Goal: Task Accomplishment & Management: Use online tool/utility

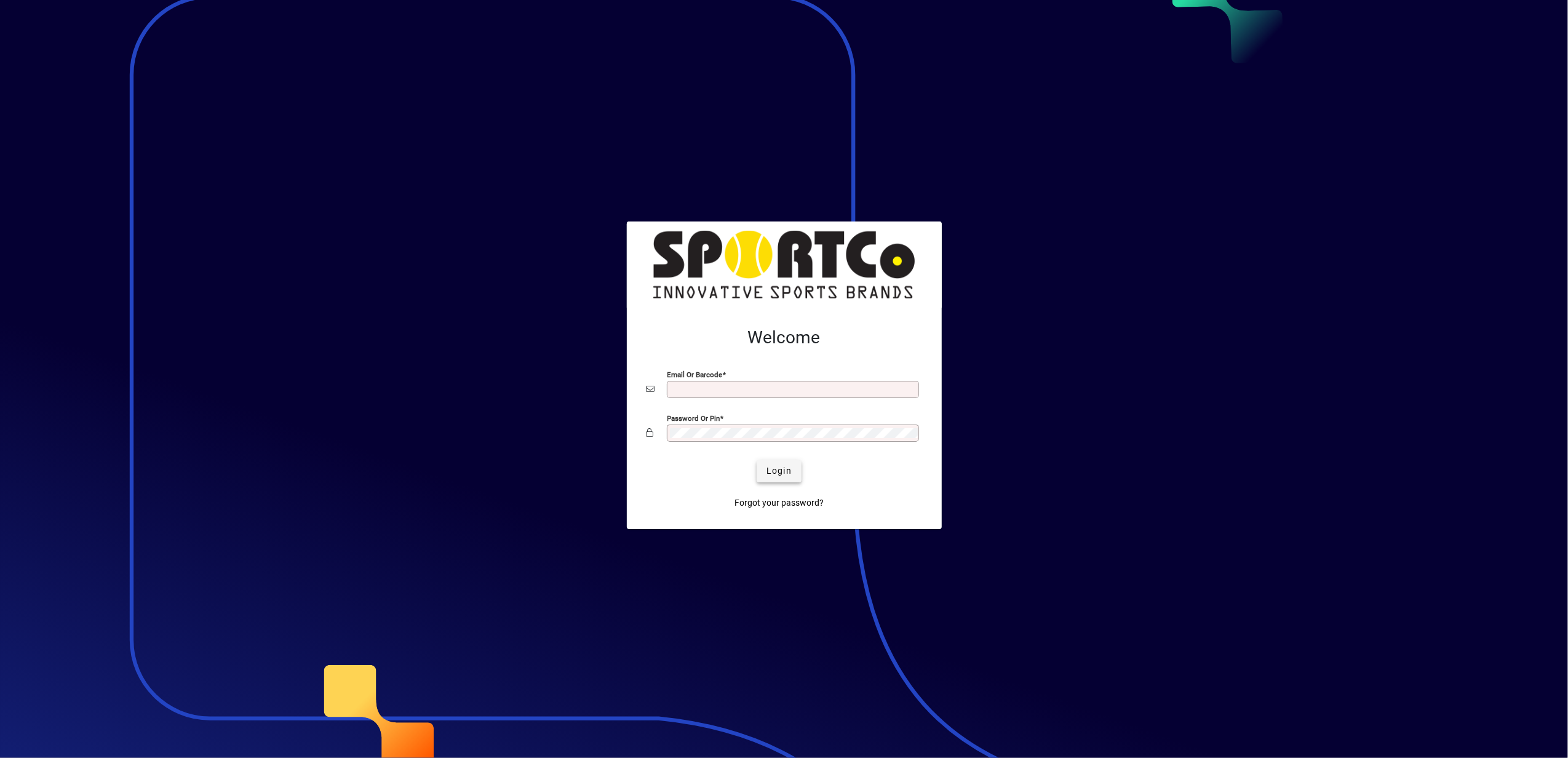
type input "**********"
click at [778, 471] on span "Login" at bounding box center [779, 471] width 25 height 13
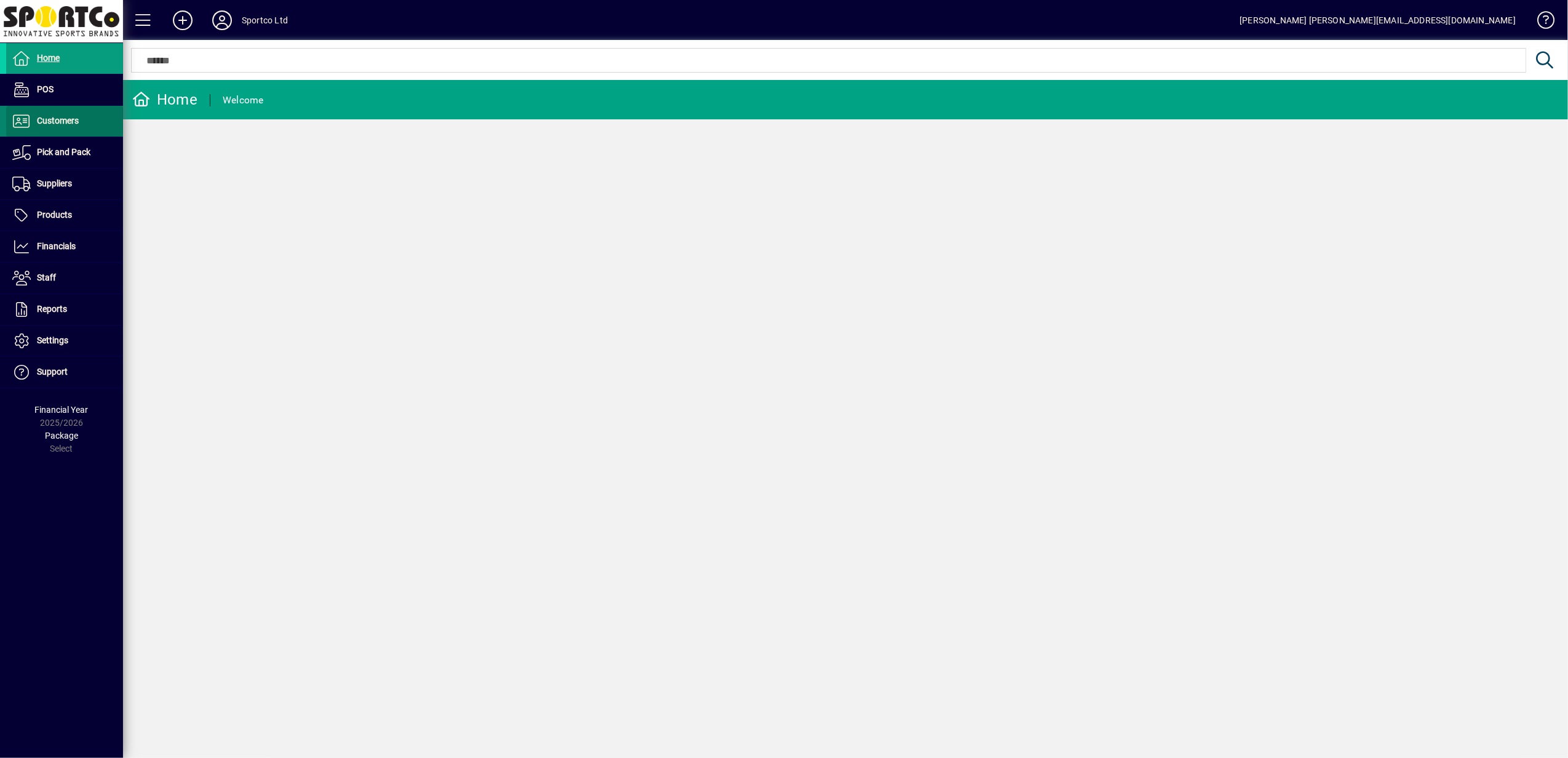
click at [72, 119] on span "Customers" at bounding box center [57, 120] width 42 height 10
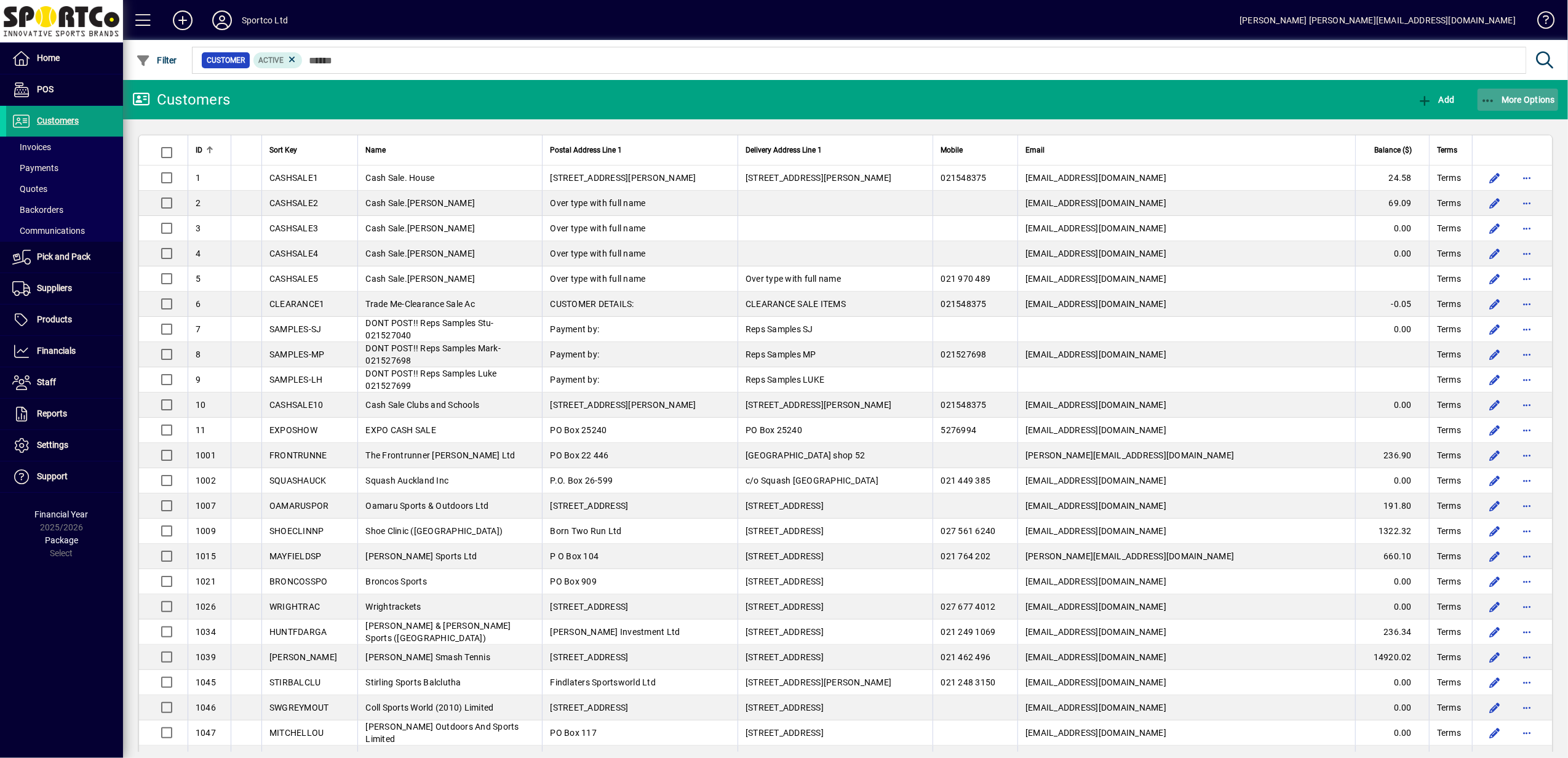
click at [1491, 99] on icon "button" at bounding box center [1488, 100] width 15 height 12
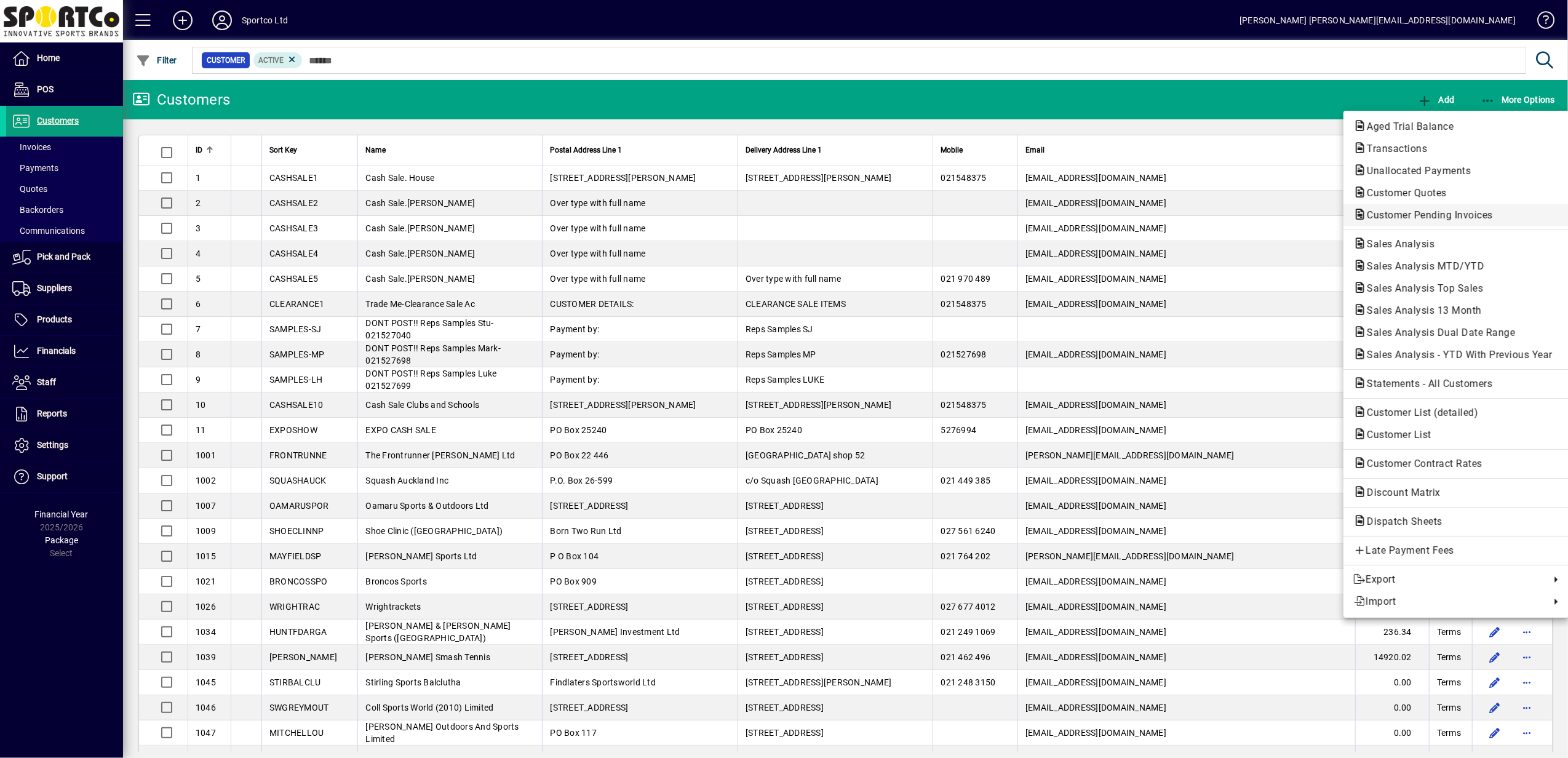
click at [1430, 218] on span "Customer Pending Invoices" at bounding box center [1426, 215] width 146 height 12
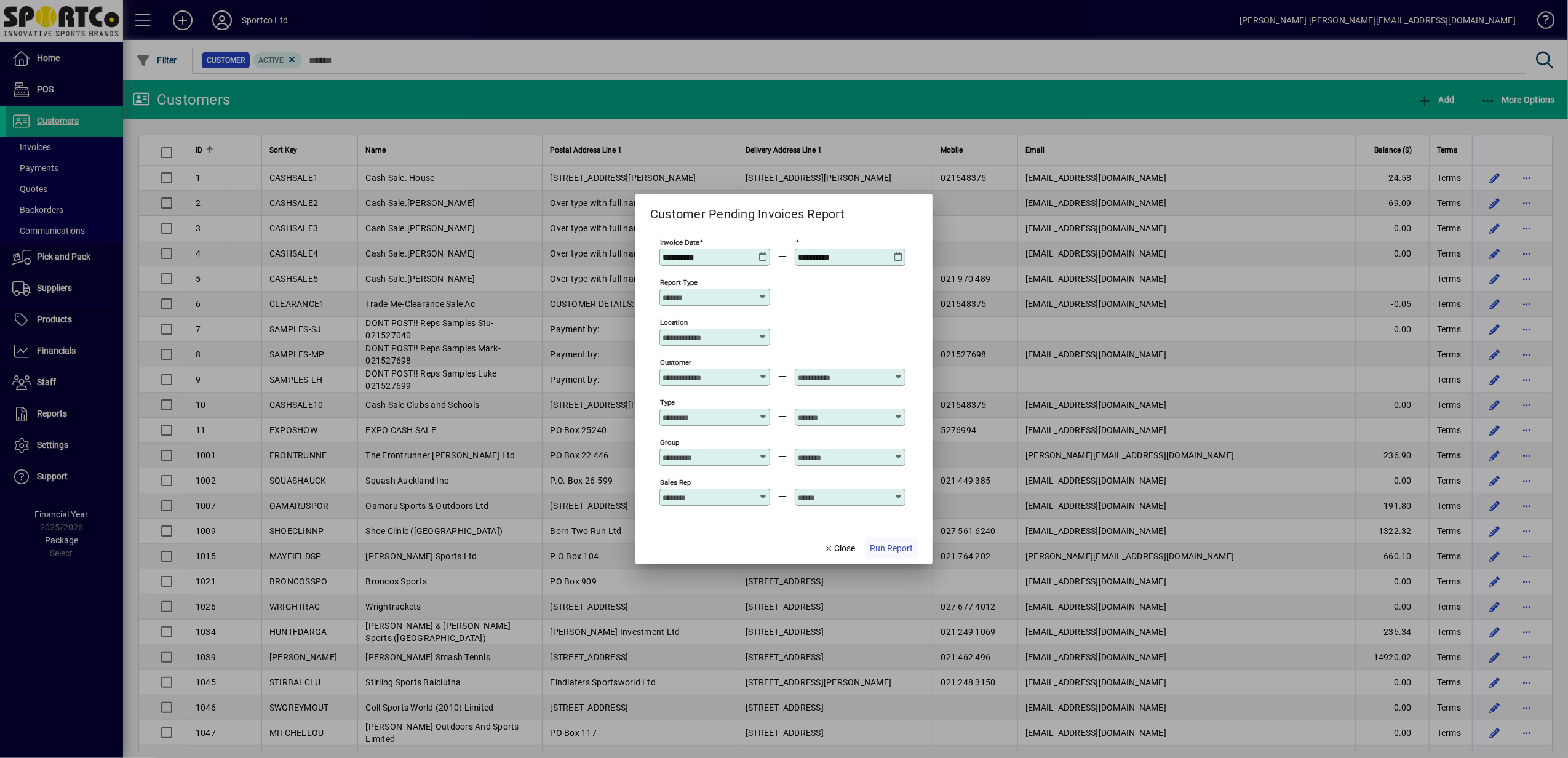
click at [893, 549] on span "Run Report" at bounding box center [891, 548] width 43 height 13
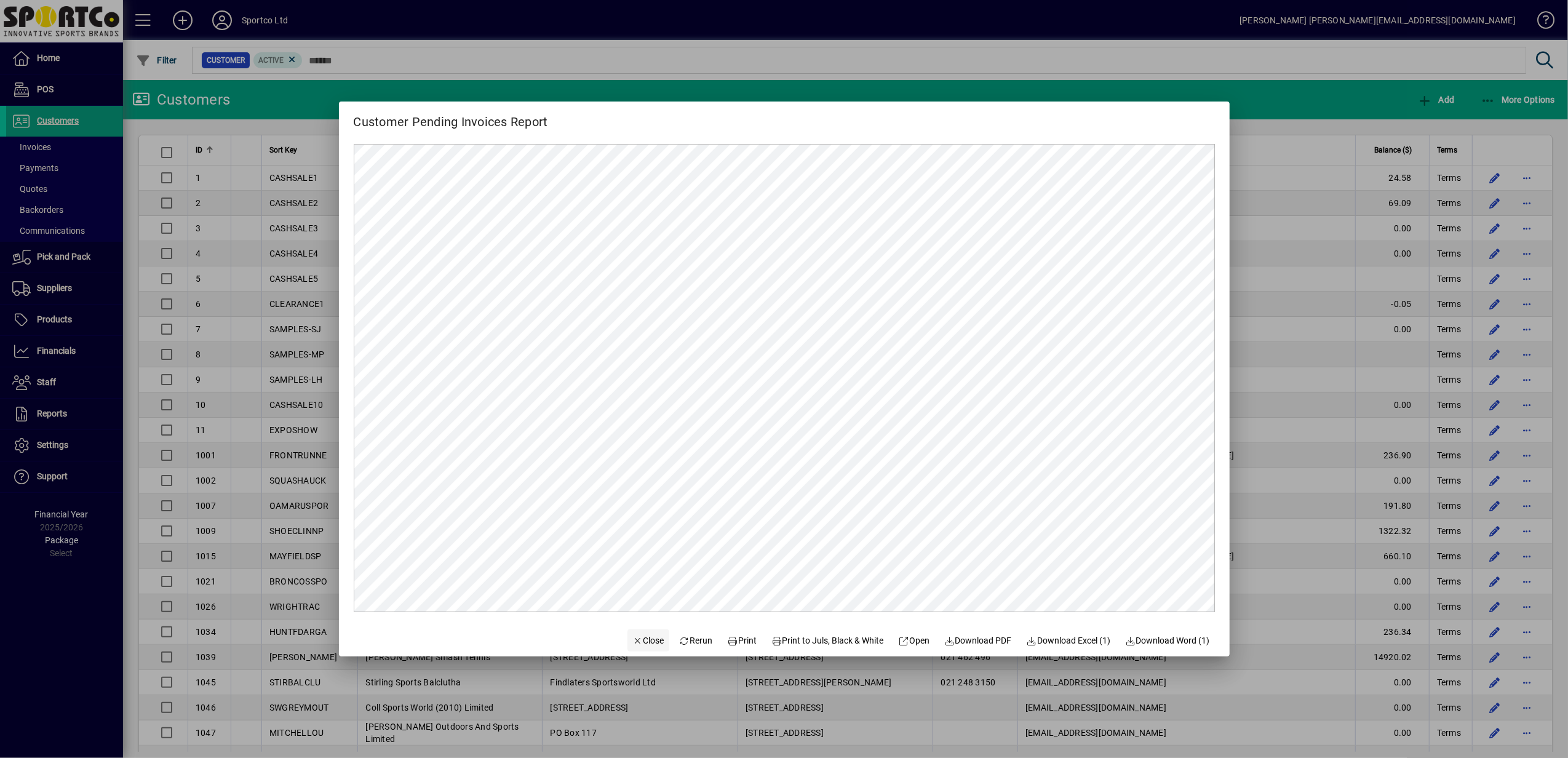
click at [632, 639] on span "Close" at bounding box center [648, 640] width 32 height 13
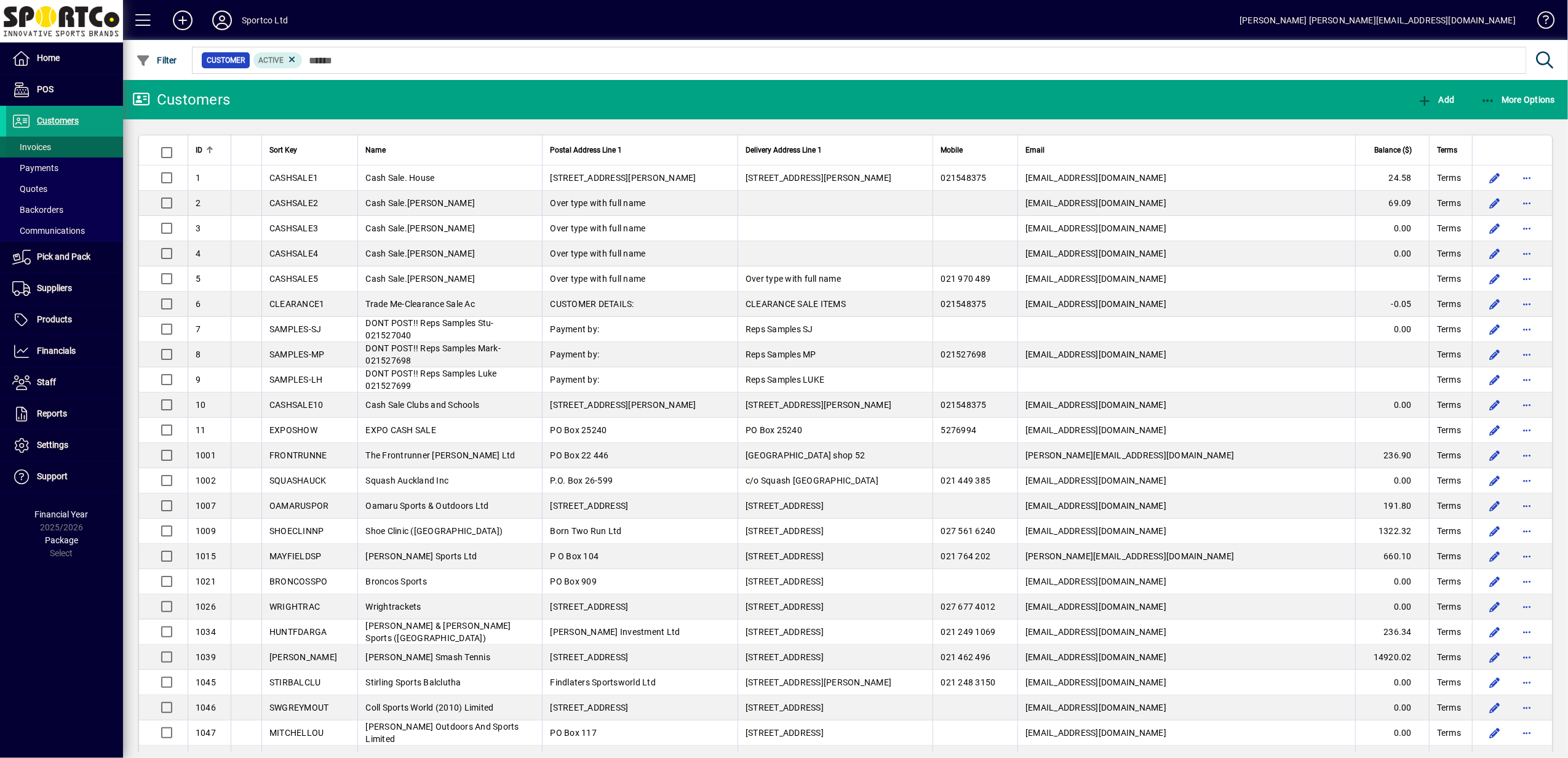
click at [67, 143] on span at bounding box center [64, 146] width 117 height 29
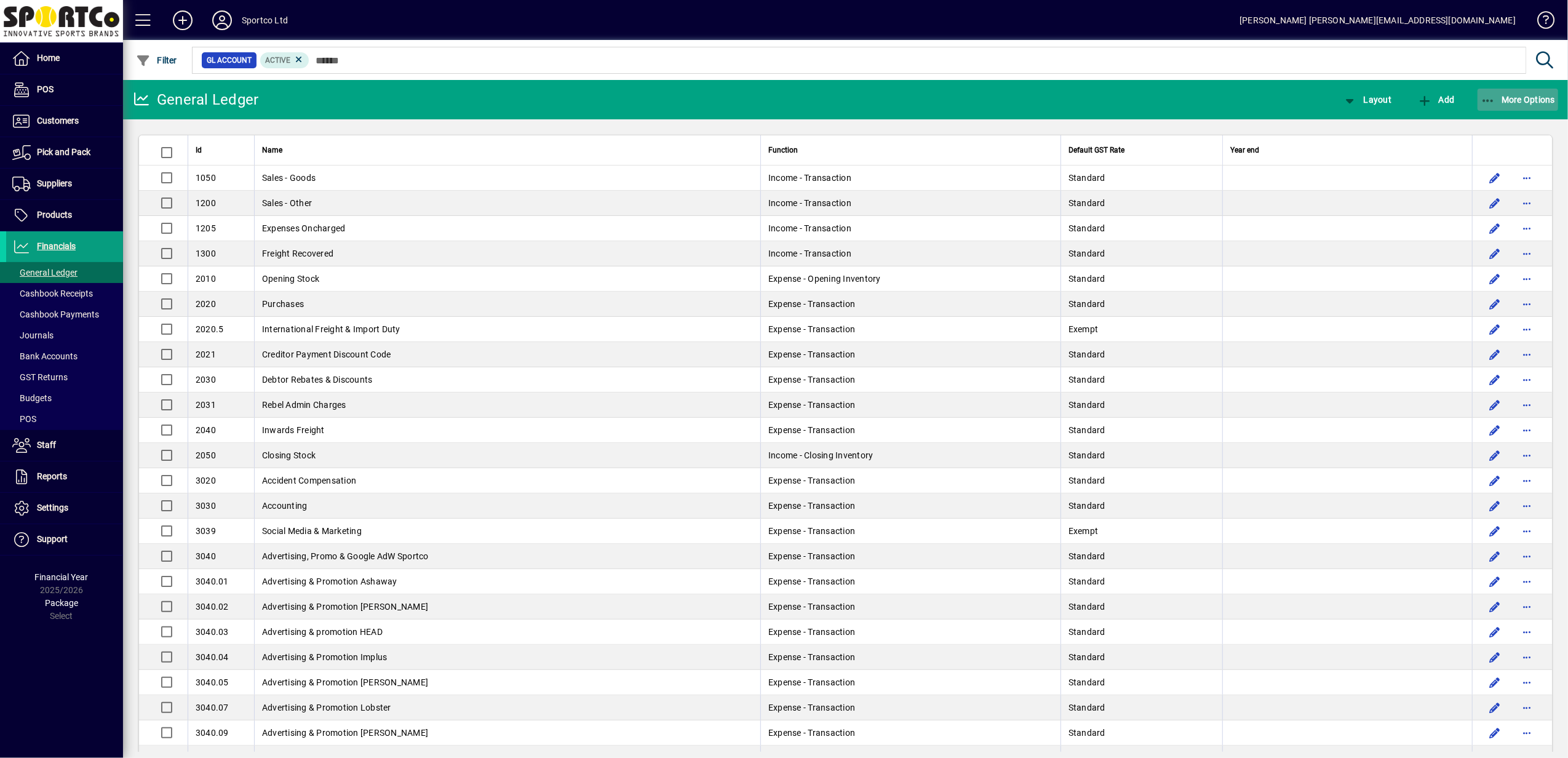
click at [1491, 96] on icon "button" at bounding box center [1488, 100] width 15 height 12
click at [1490, 155] on span "Inventory Valuation Adj." at bounding box center [1496, 155] width 123 height 15
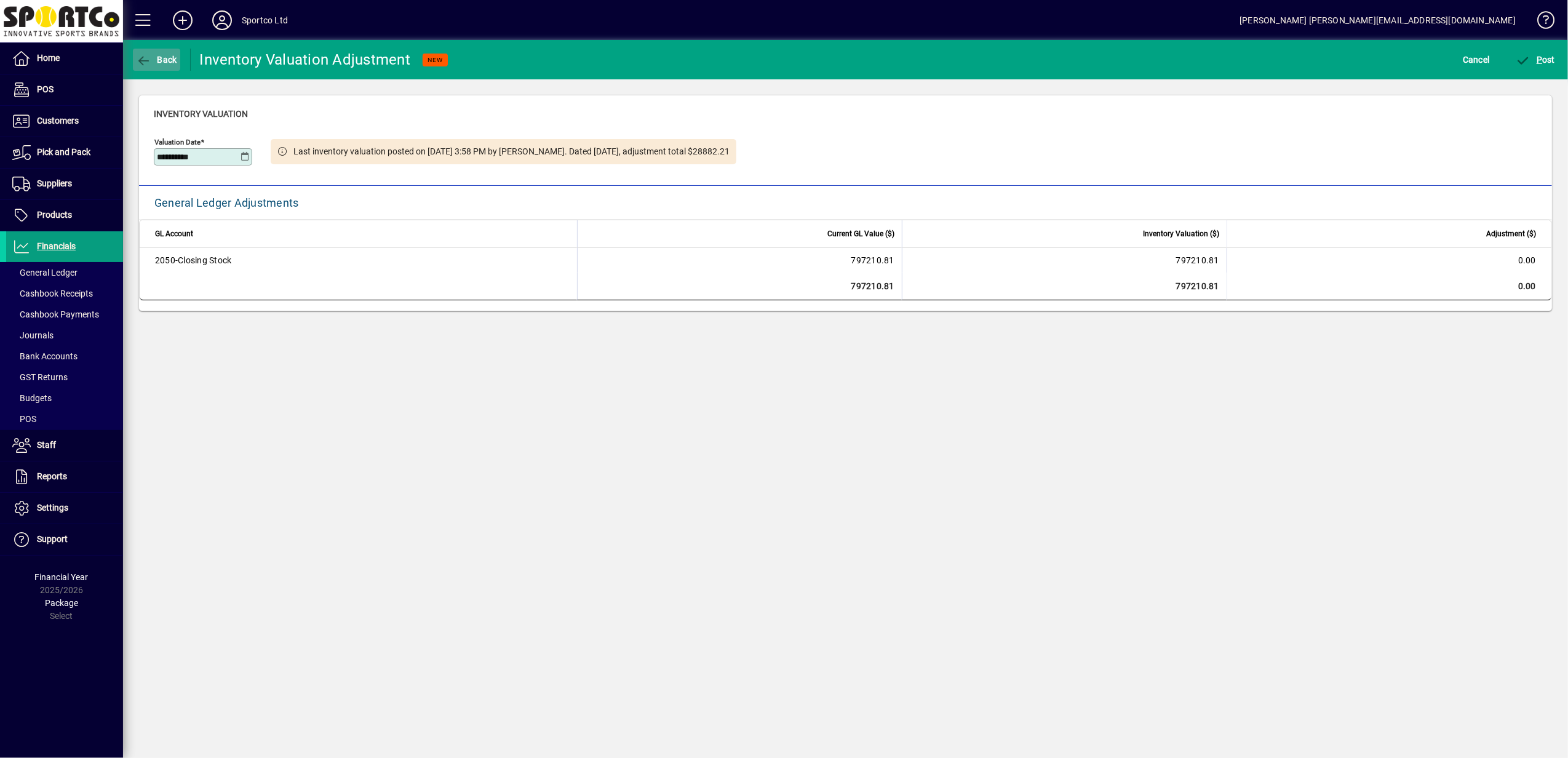
click at [155, 58] on span "Back" at bounding box center [157, 60] width 41 height 10
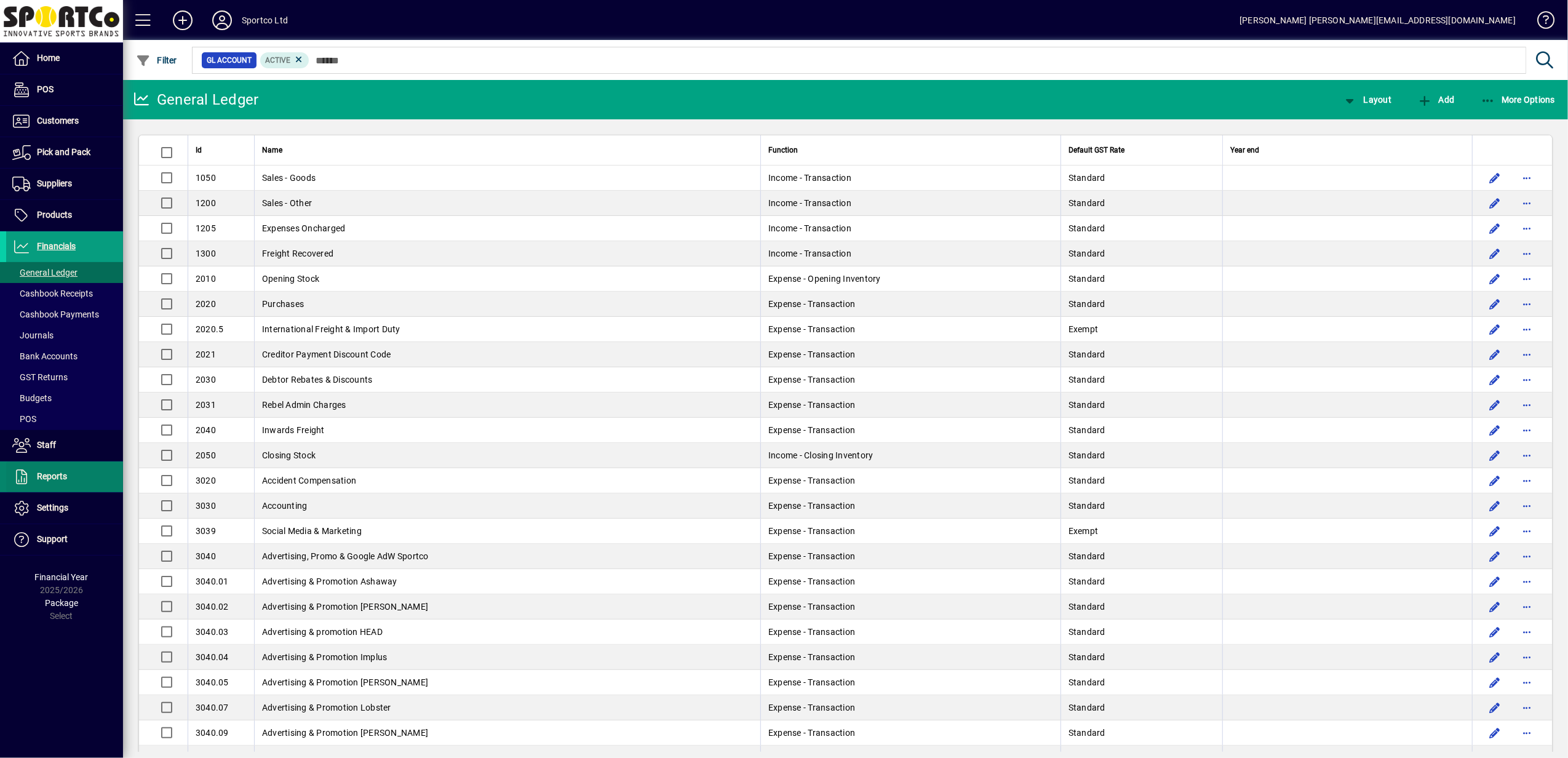
click at [42, 476] on span "Reports" at bounding box center [52, 476] width 30 height 10
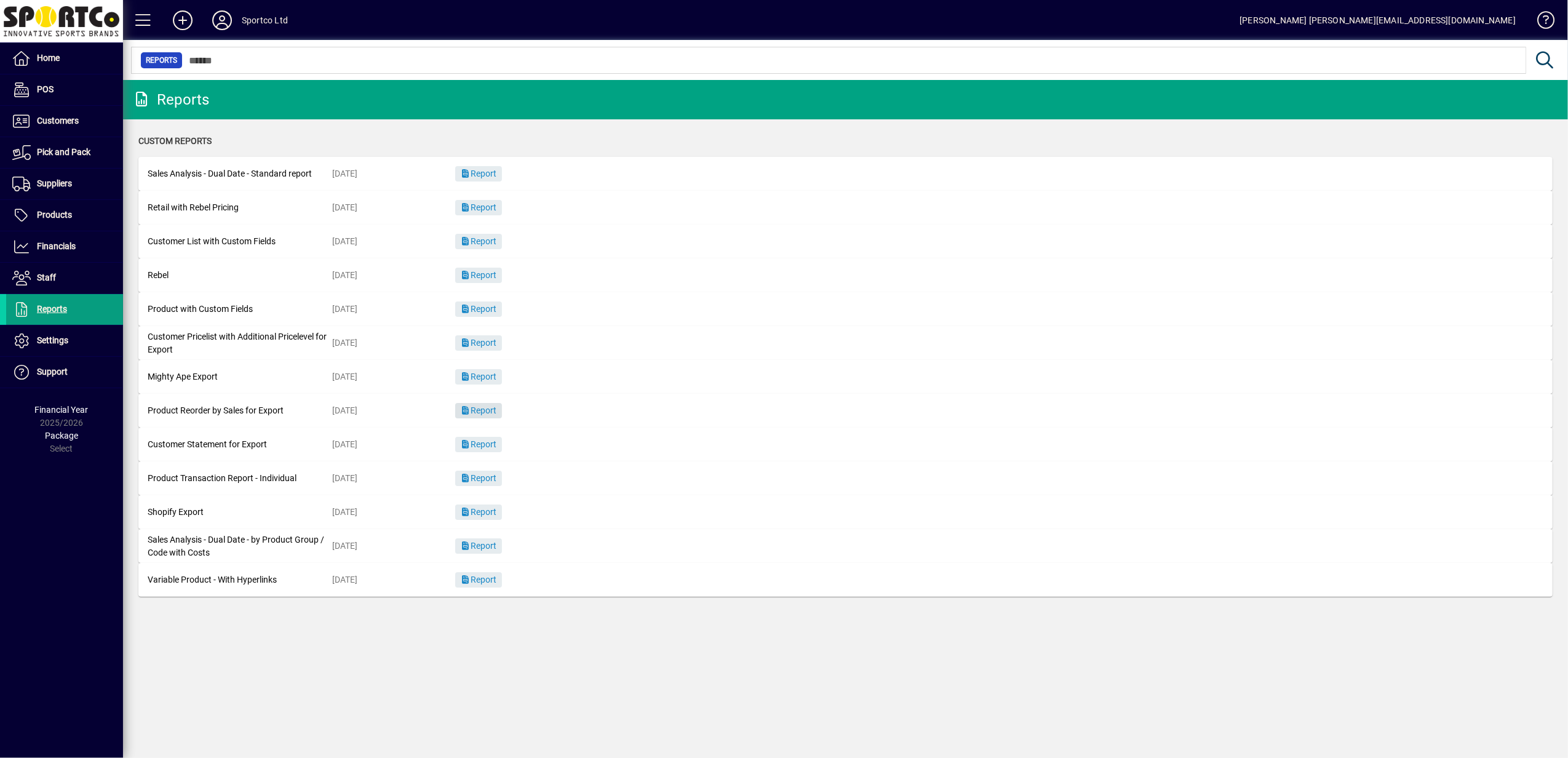
click at [471, 406] on span "Report" at bounding box center [478, 410] width 37 height 10
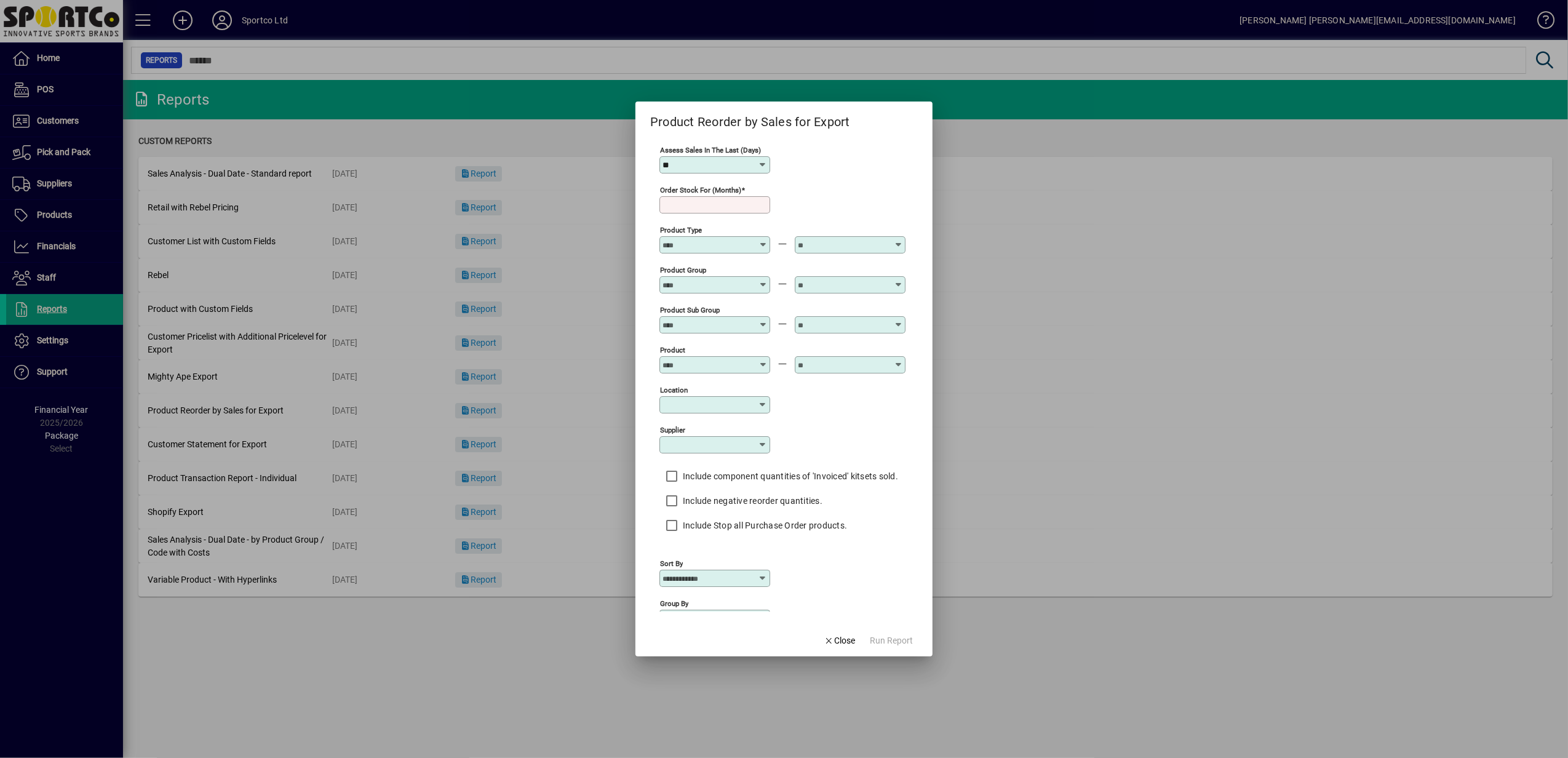
click at [764, 165] on icon at bounding box center [763, 165] width 10 height 10
click at [677, 348] on div "180" at bounding box center [675, 351] width 15 height 13
type input "***"
click at [687, 208] on input "Order stock for (months)" at bounding box center [716, 204] width 107 height 10
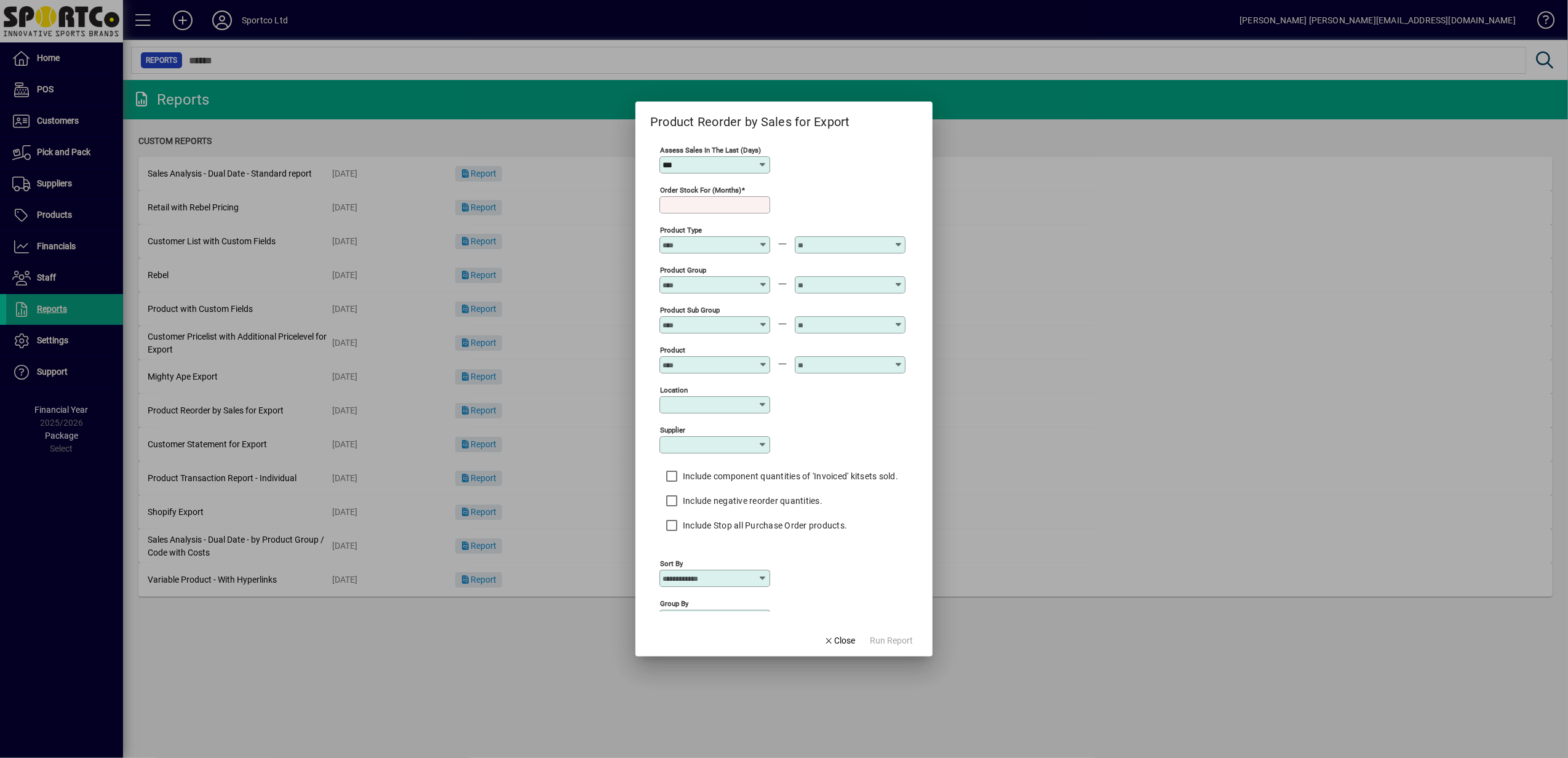
type input "*"
click at [759, 280] on icon at bounding box center [763, 280] width 10 height 0
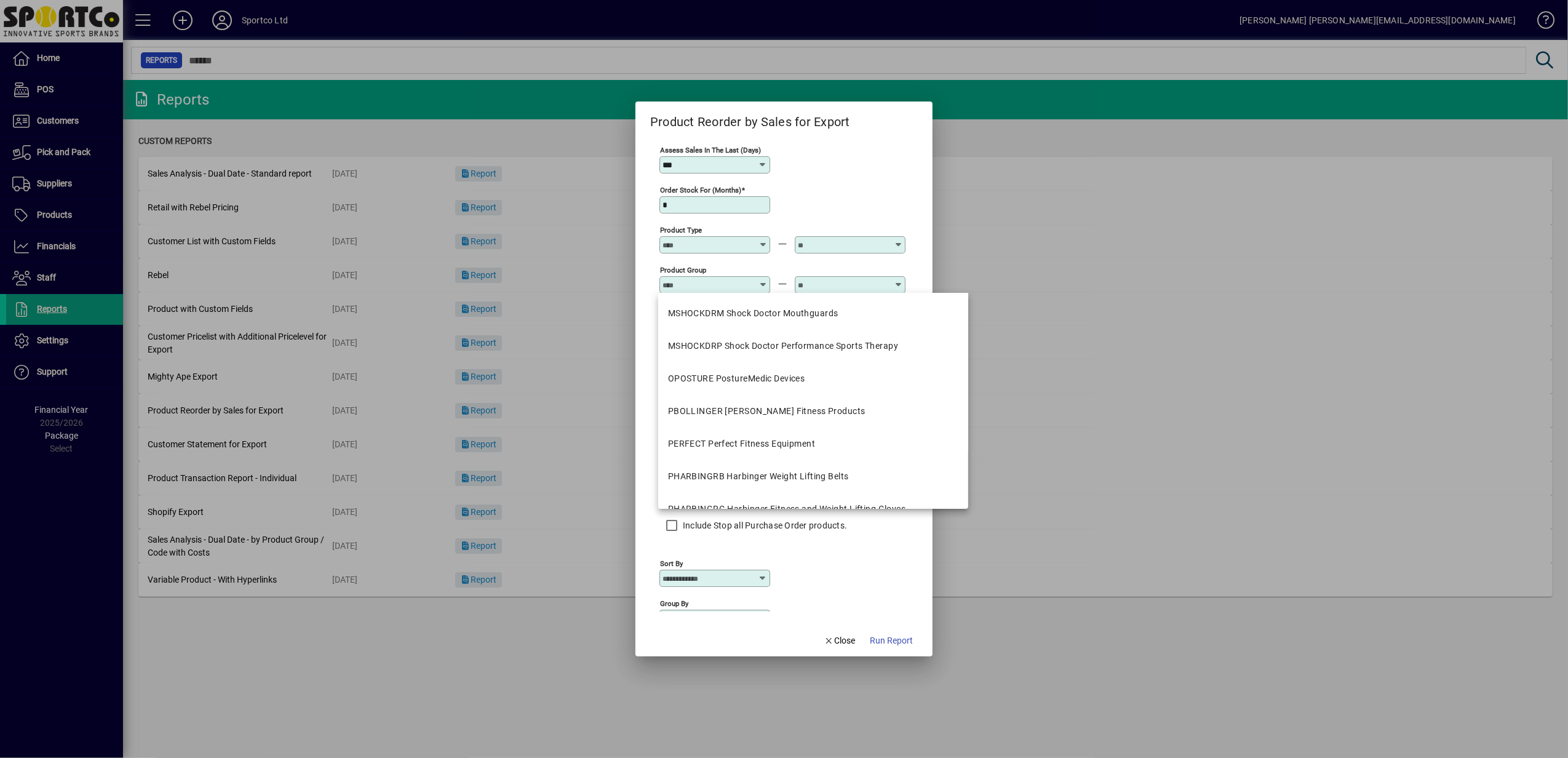
scroll to position [820, 0]
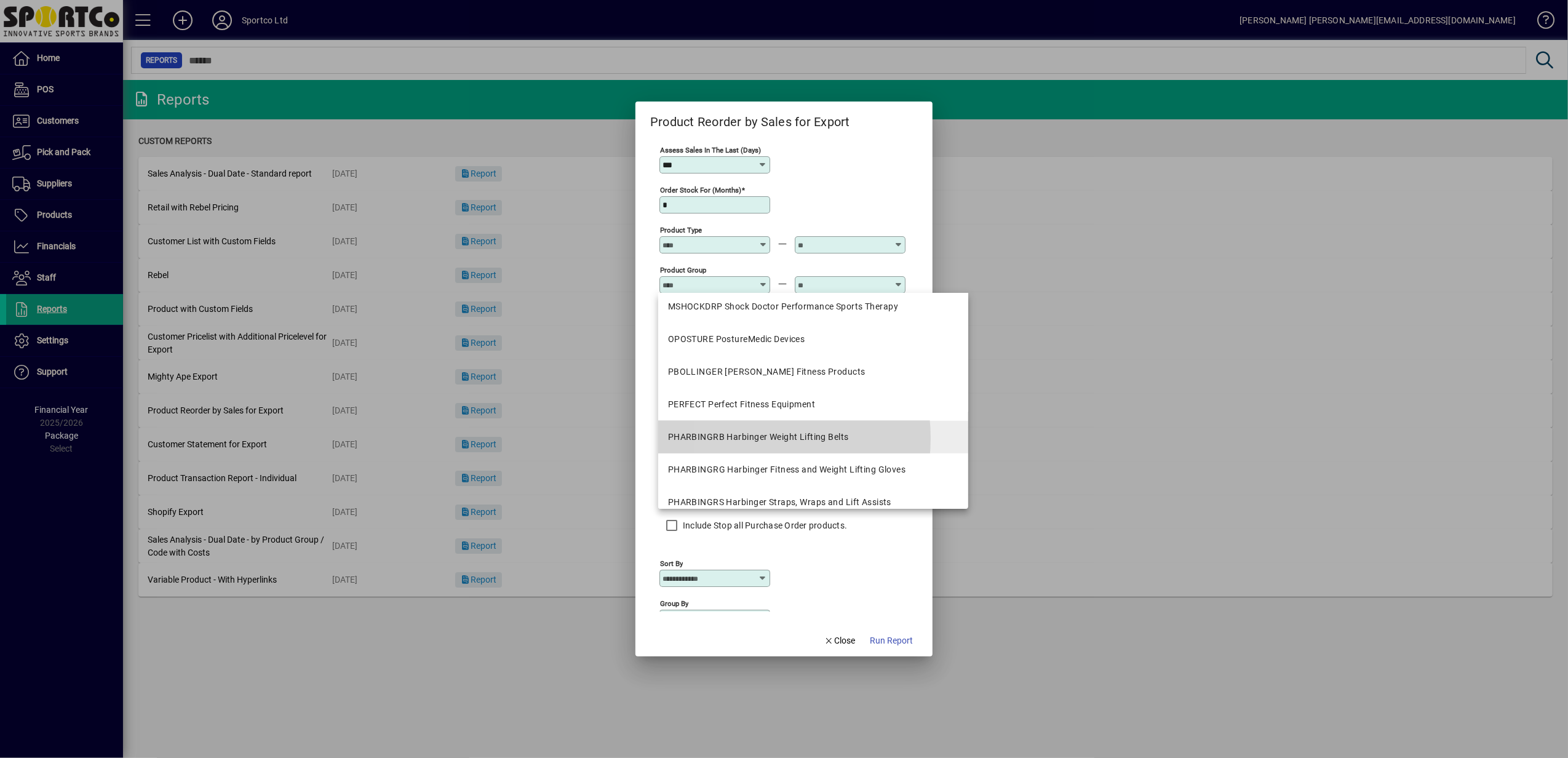
click at [733, 438] on div "PHARBINGRB Harbinger Weight Lifting Belts" at bounding box center [758, 437] width 181 height 13
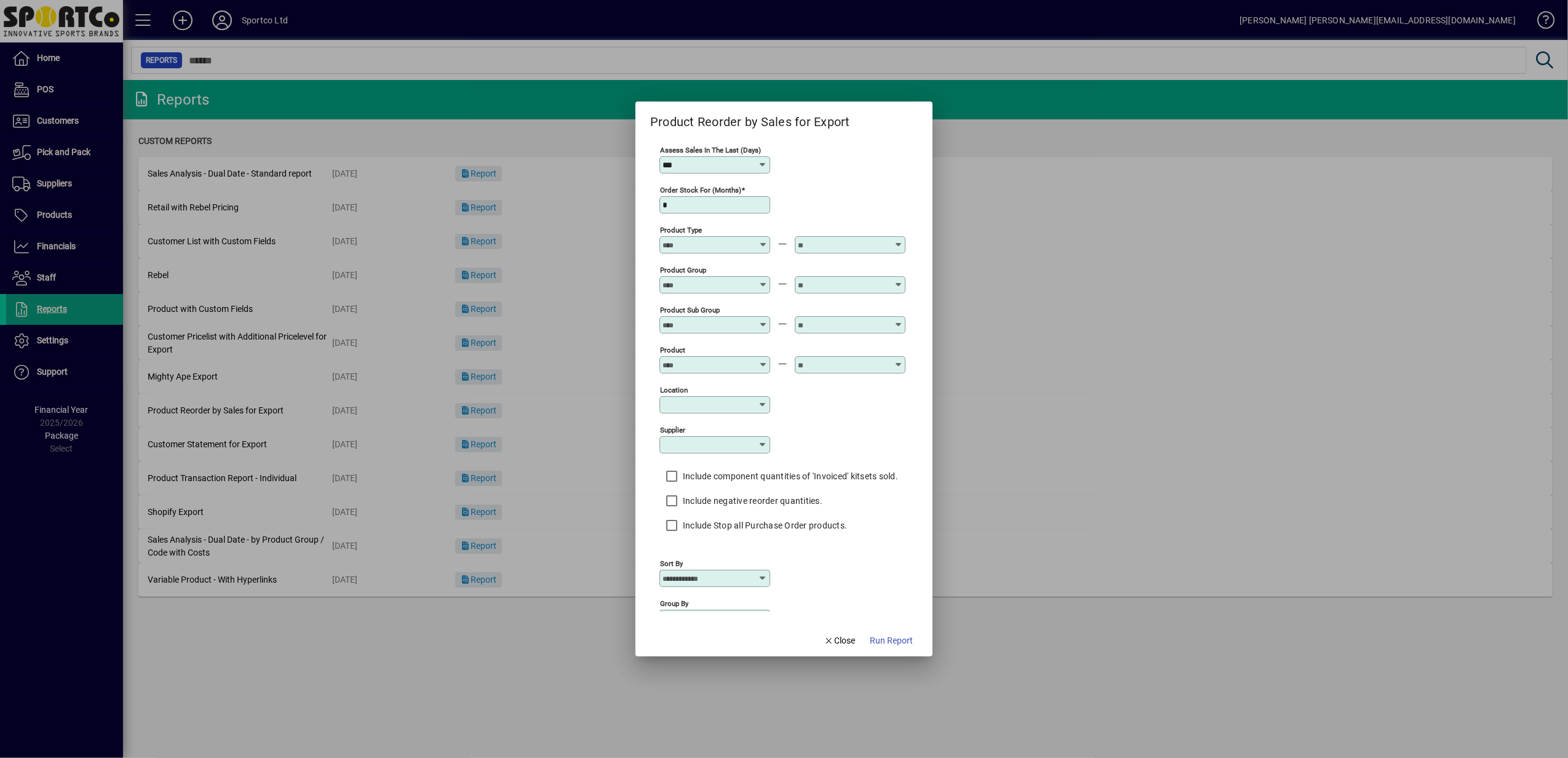
type input "**********"
click at [897, 280] on icon at bounding box center [898, 280] width 10 height 0
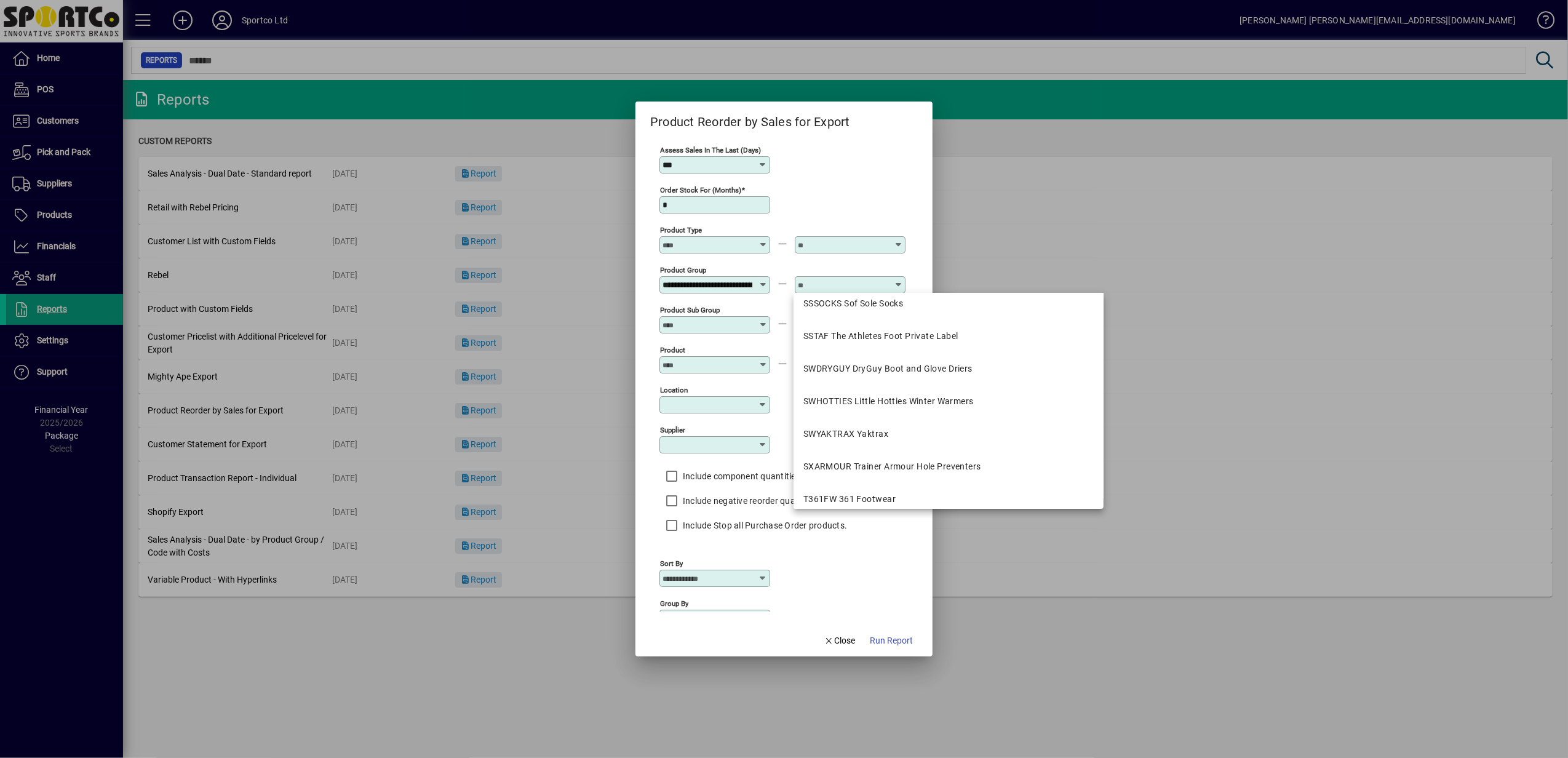
scroll to position [1804, 0]
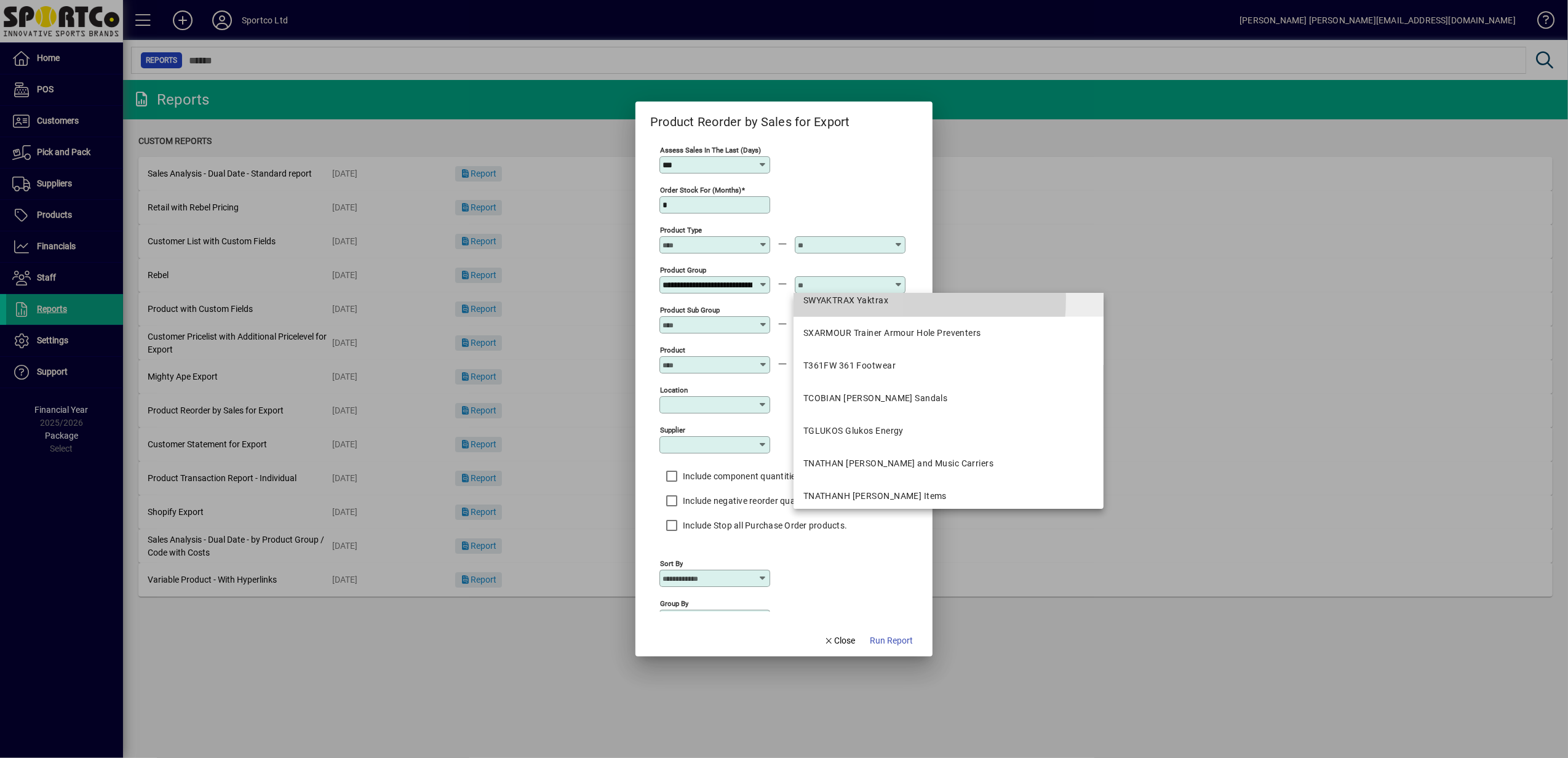
click at [828, 297] on div "SWYAKTRAX Yaktrax" at bounding box center [846, 301] width 85 height 13
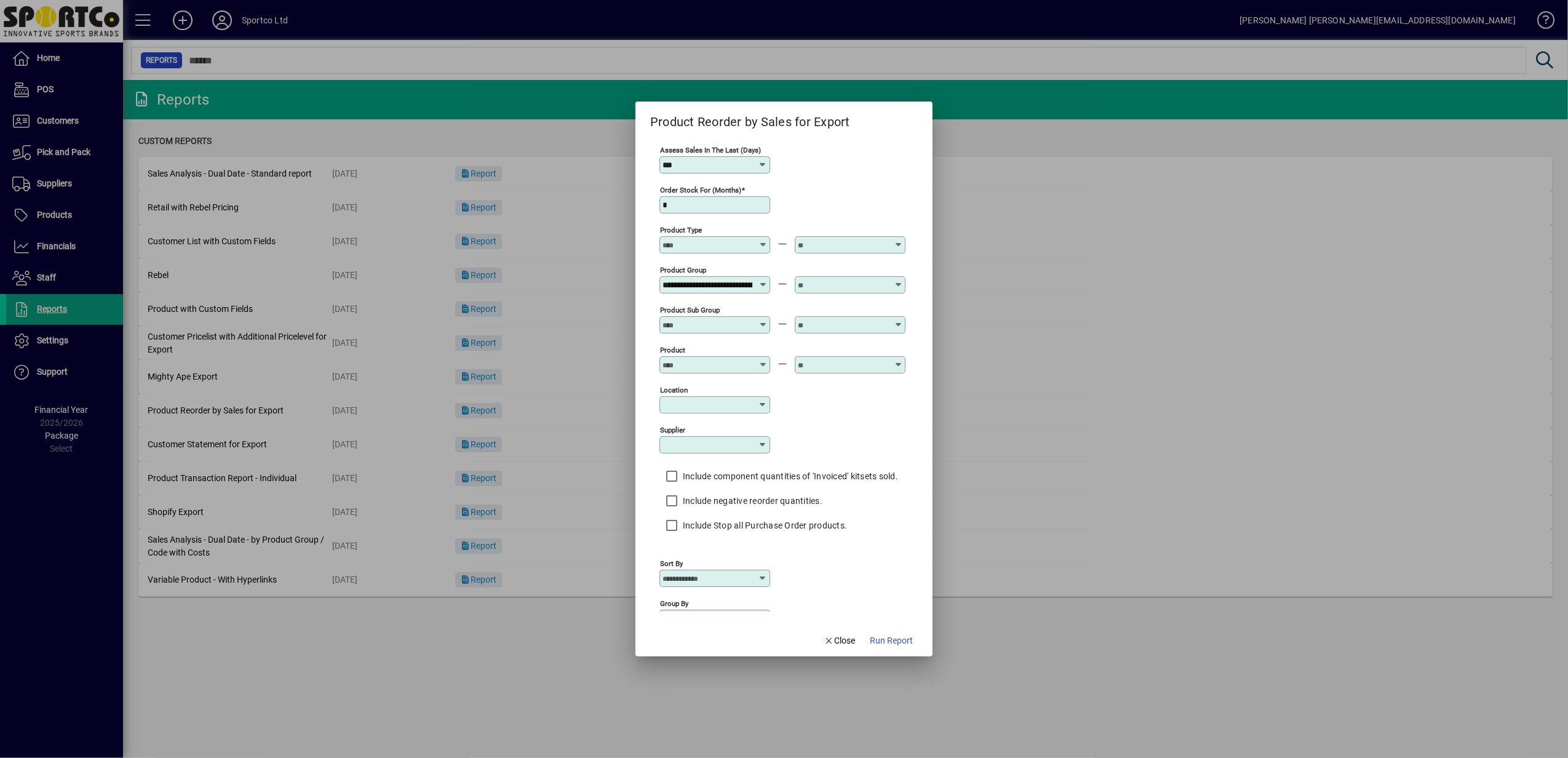
type input "**********"
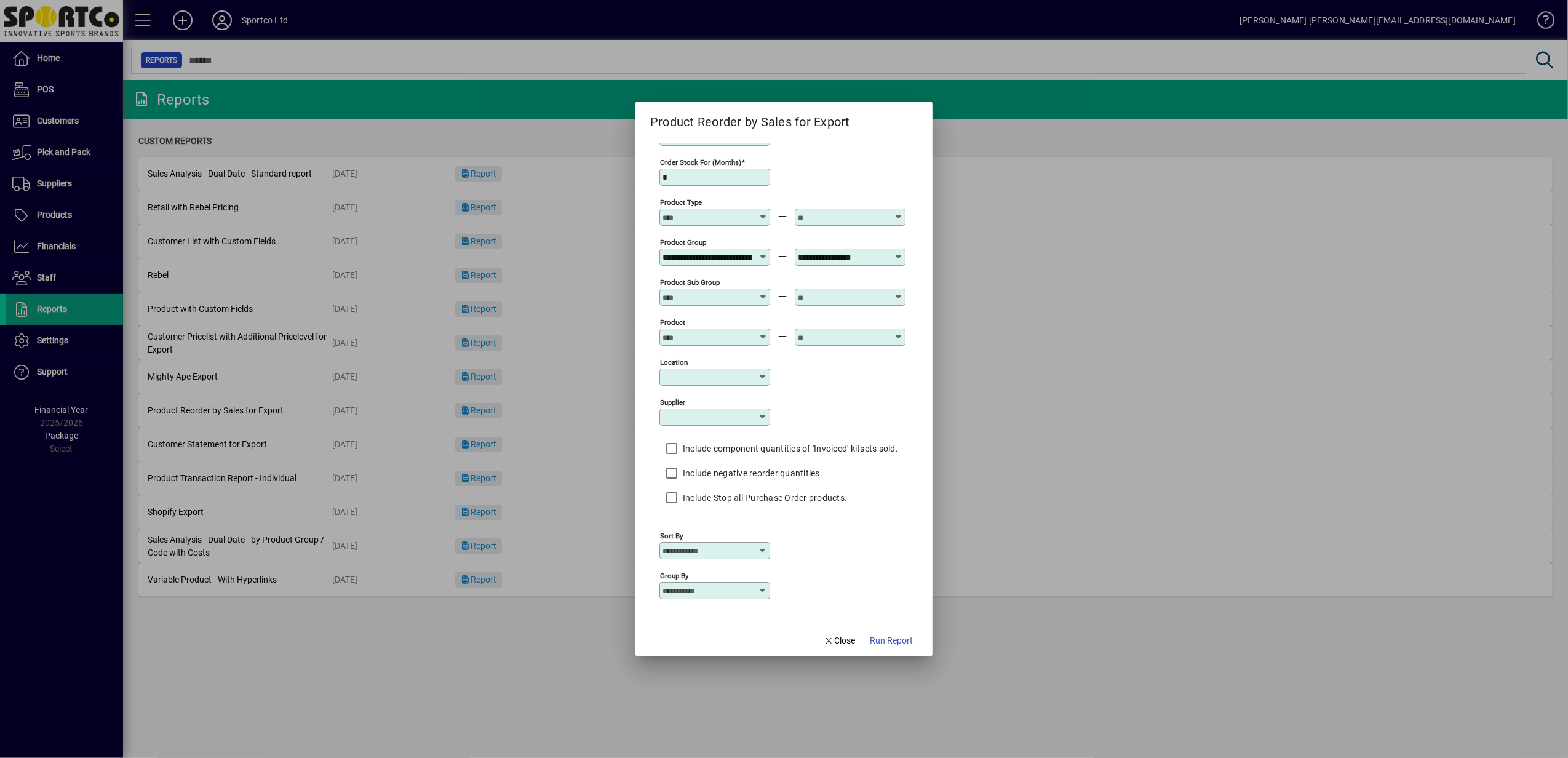
click at [763, 590] on icon at bounding box center [763, 590] width 10 height 10
click at [710, 655] on div "Product Group" at bounding box center [698, 653] width 60 height 13
type input "**********"
click at [893, 638] on span "Run Report" at bounding box center [891, 640] width 43 height 13
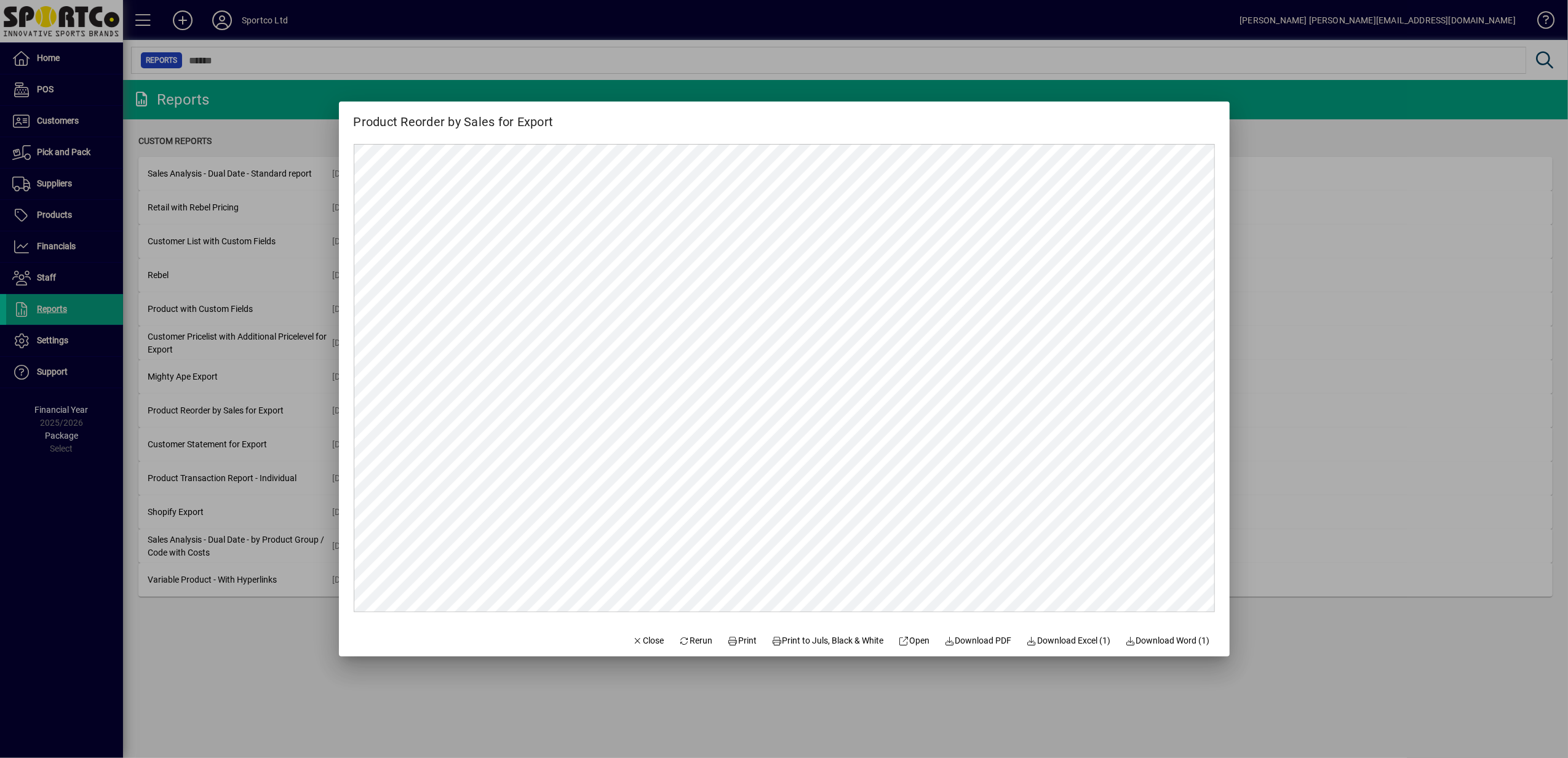
scroll to position [0, 0]
click at [1062, 640] on span "Download Excel (1)" at bounding box center [1068, 640] width 84 height 13
